Goal: Navigation & Orientation: Go to known website

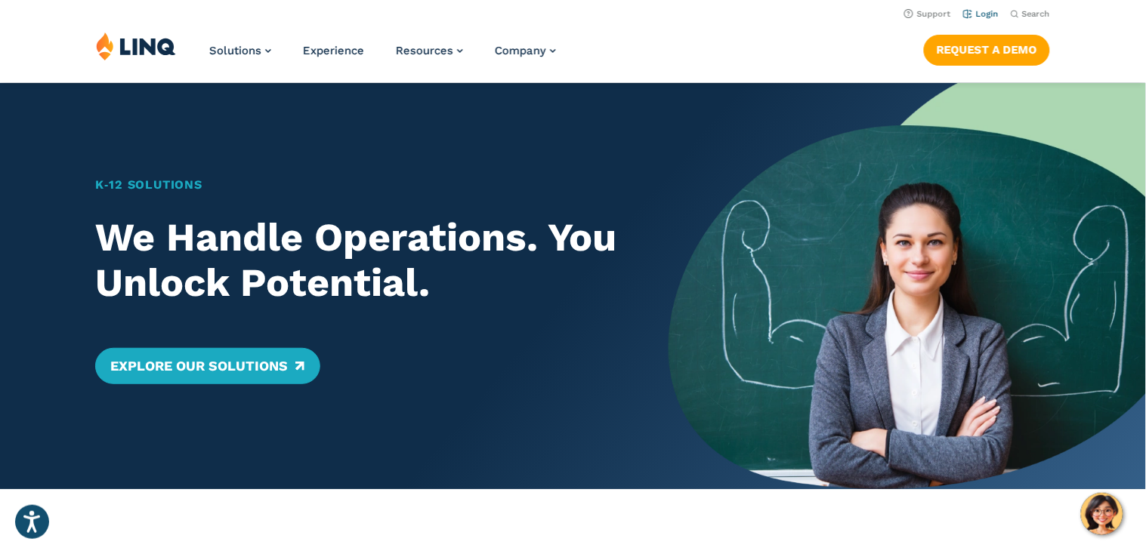
click at [990, 10] on link "Login" at bounding box center [981, 14] width 36 height 10
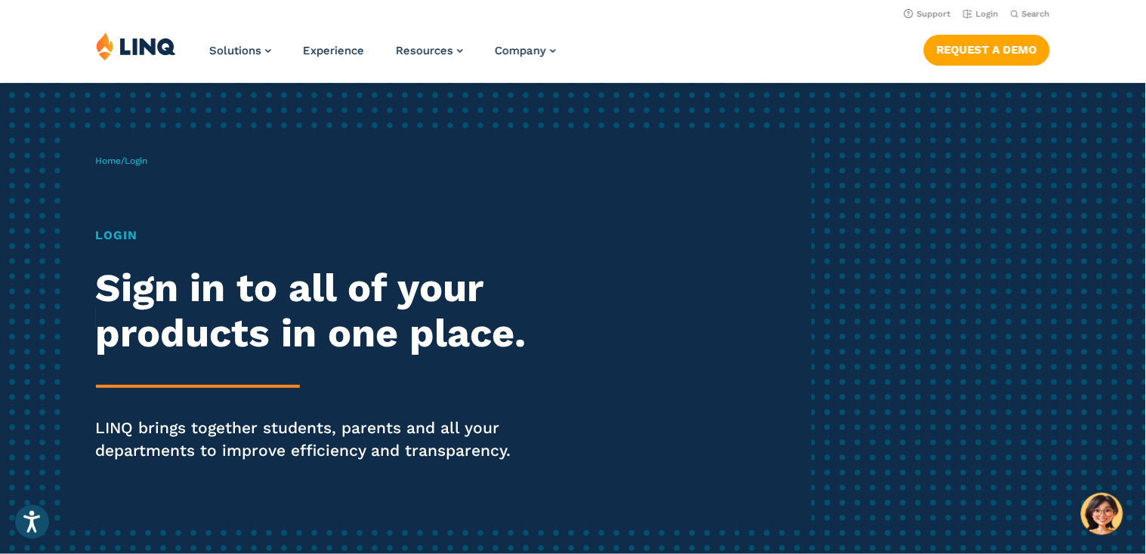
drag, startPoint x: 1109, startPoint y: 462, endPoint x: 1004, endPoint y: 510, distance: 115.6
click at [1108, 462] on div "Home / Login Login Sign in to all of your products in one place. LINQ brings to…" at bounding box center [573, 329] width 1146 height 492
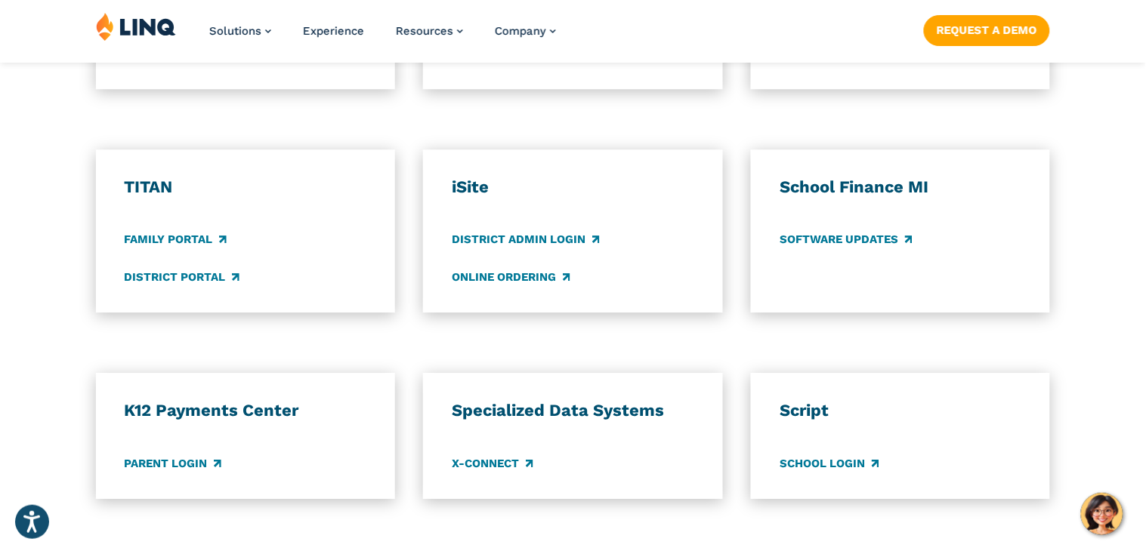
scroll to position [1099, 0]
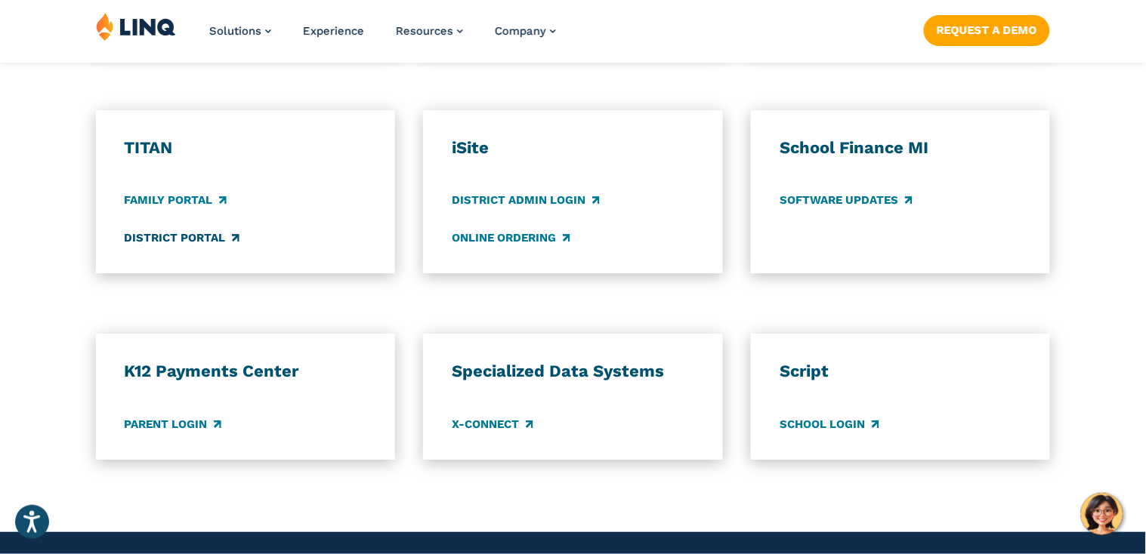
click at [177, 233] on link "District Portal" at bounding box center [182, 238] width 115 height 17
